Goal: Transaction & Acquisition: Purchase product/service

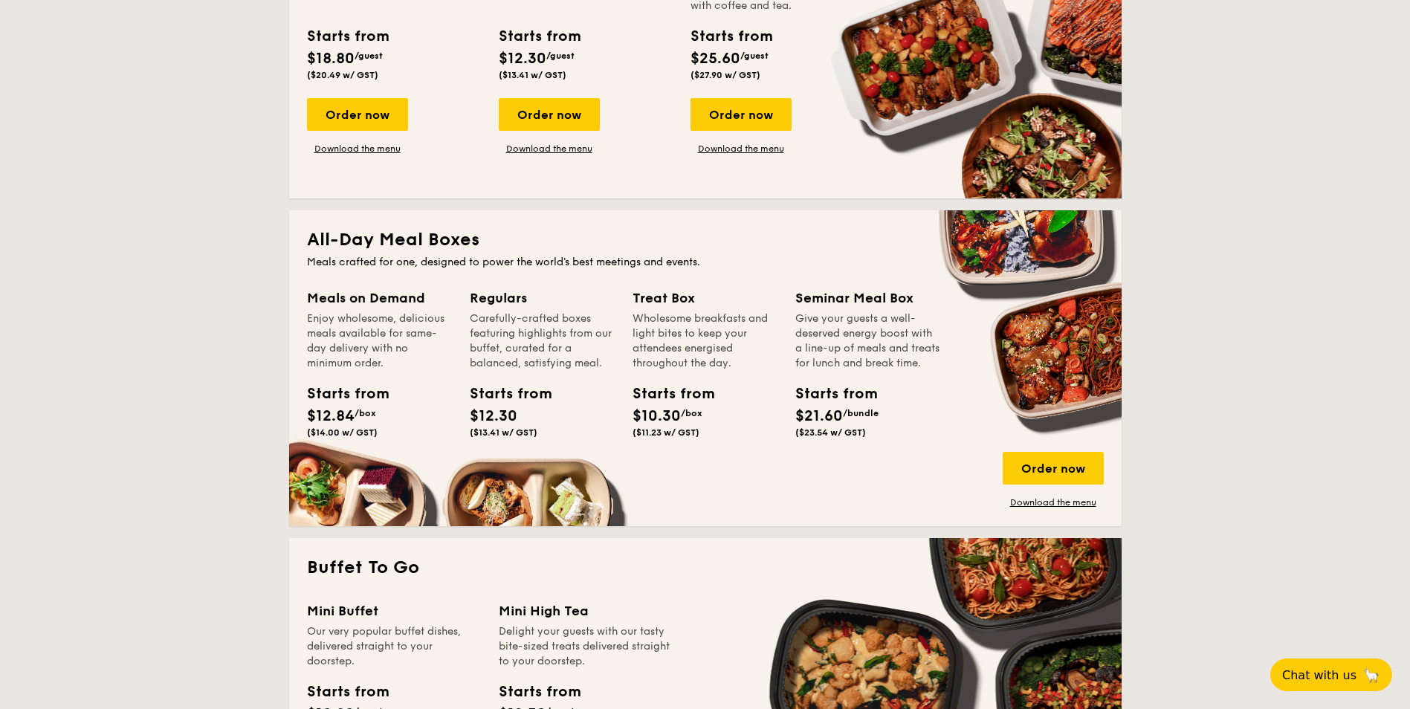
scroll to position [818, 0]
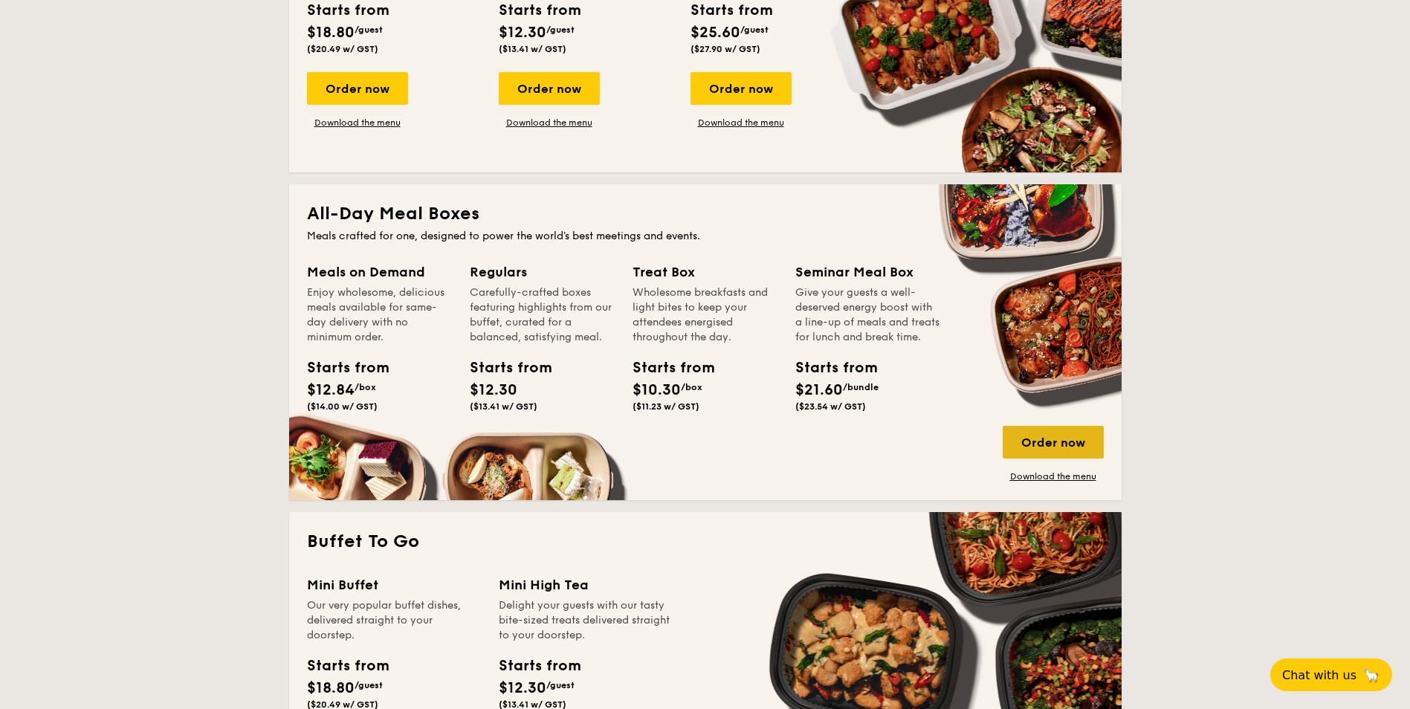
click at [1068, 442] on div "Order now" at bounding box center [1053, 442] width 101 height 33
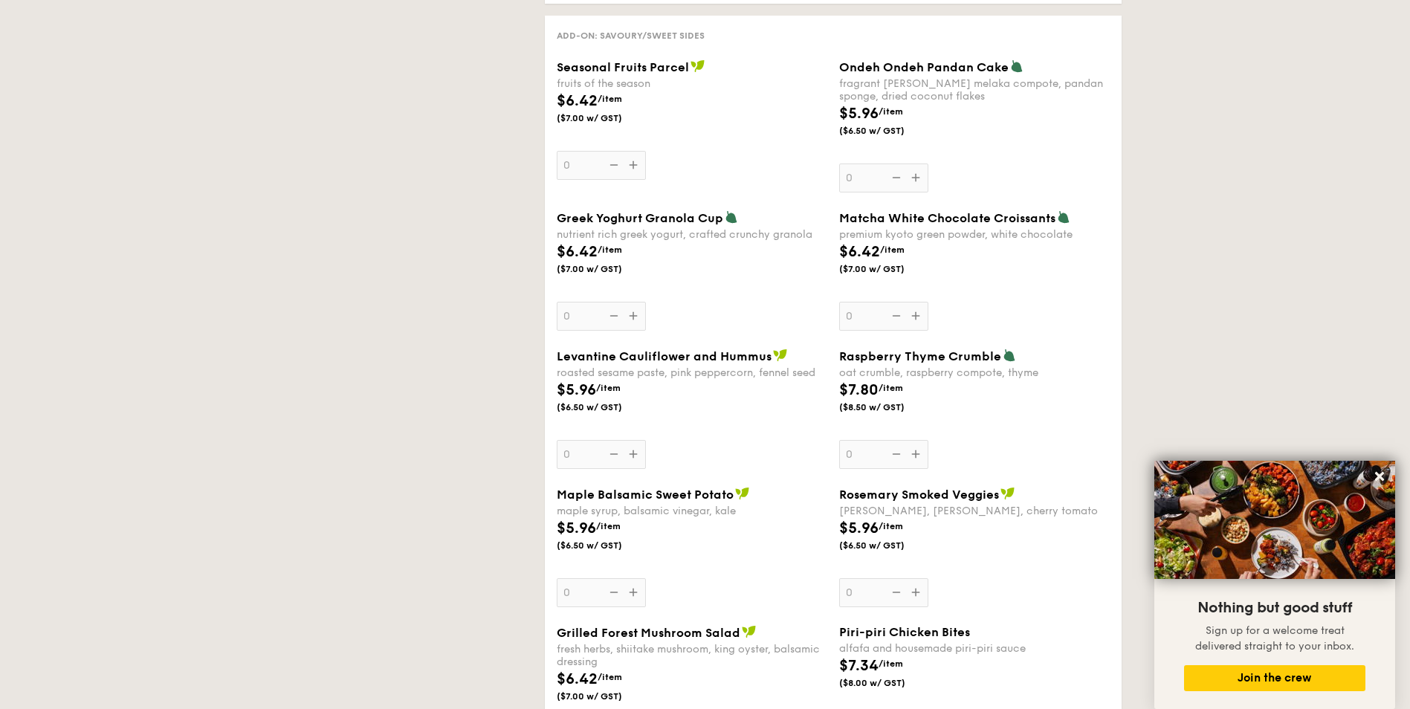
scroll to position [1115, 0]
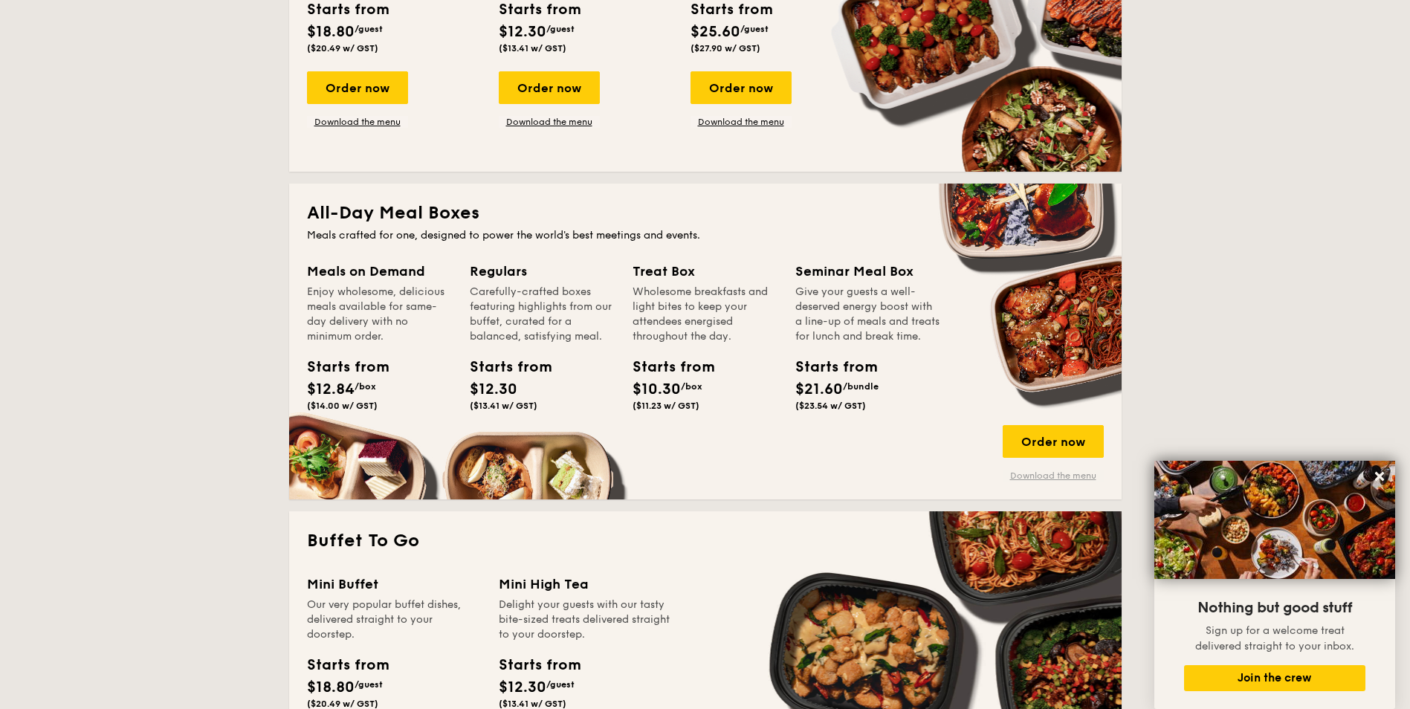
scroll to position [795, 0]
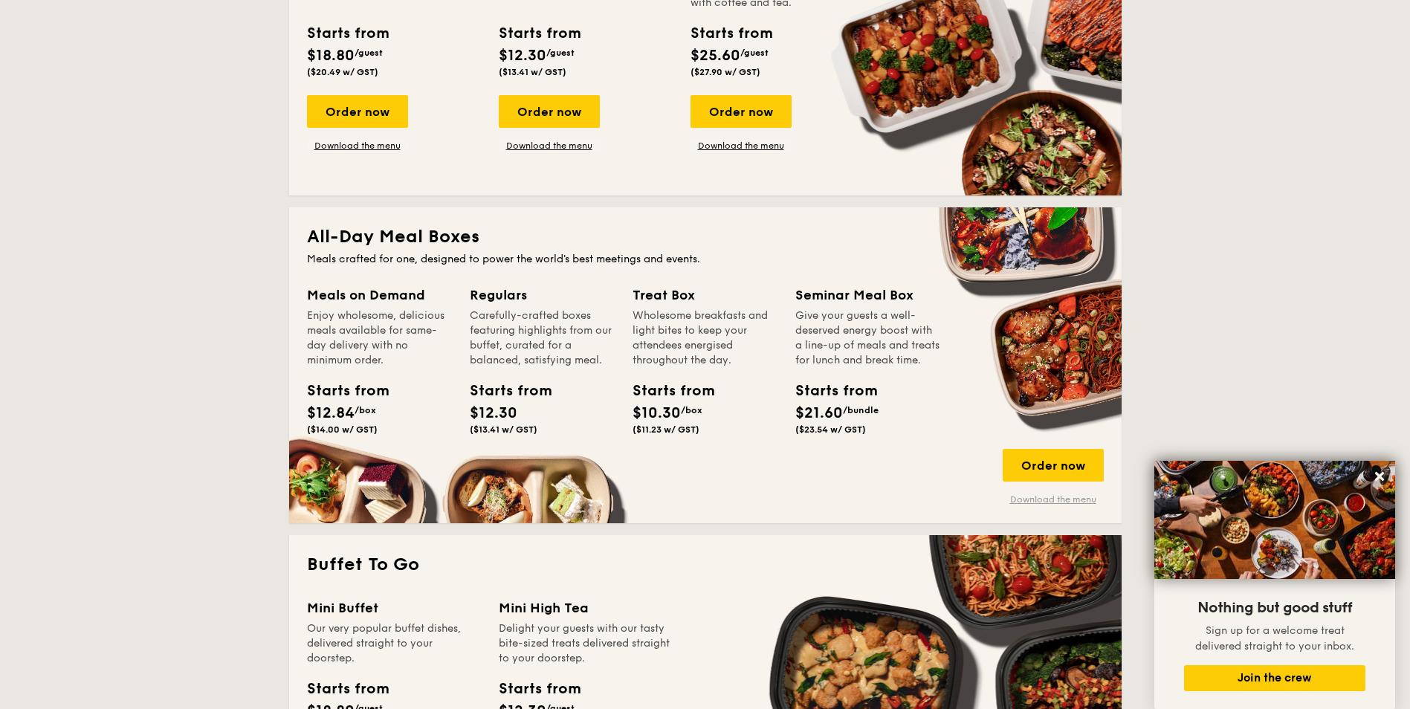
click at [1068, 503] on link "Download the menu" at bounding box center [1053, 500] width 101 height 12
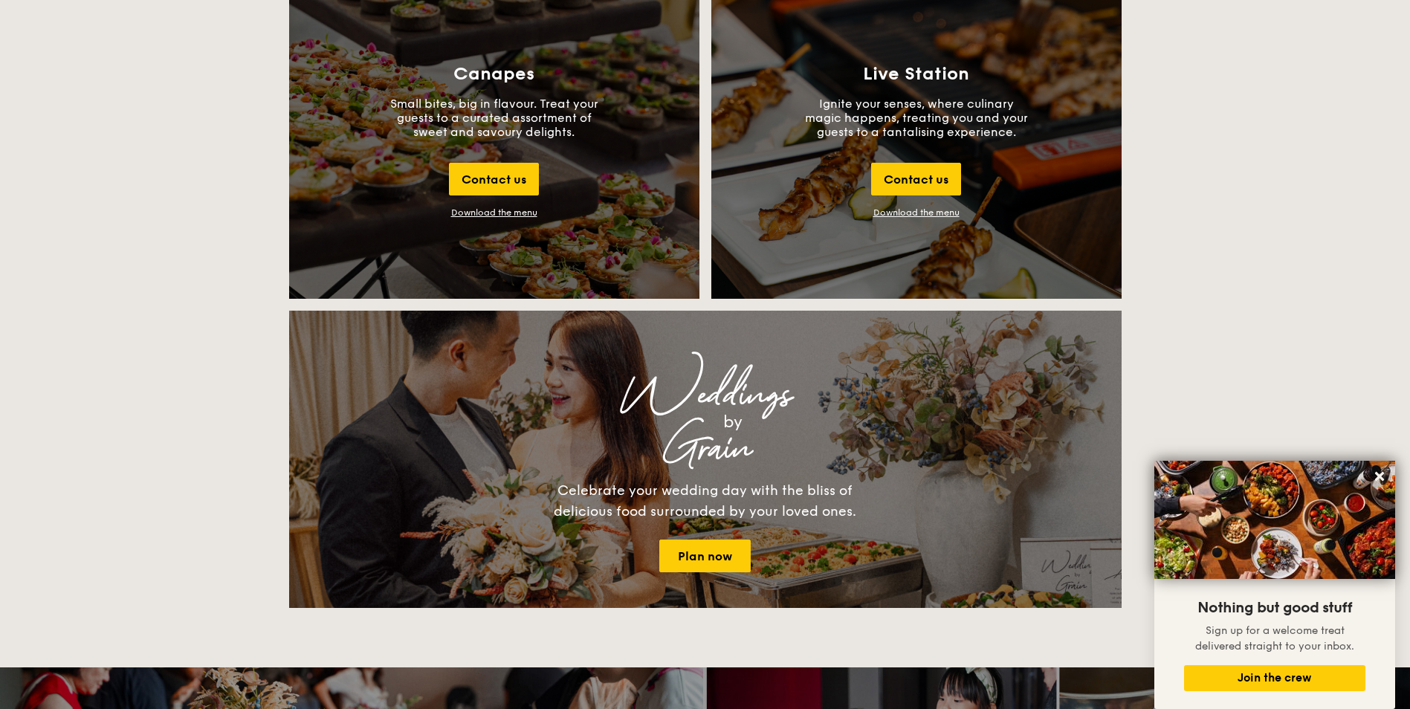
scroll to position [1315, 0]
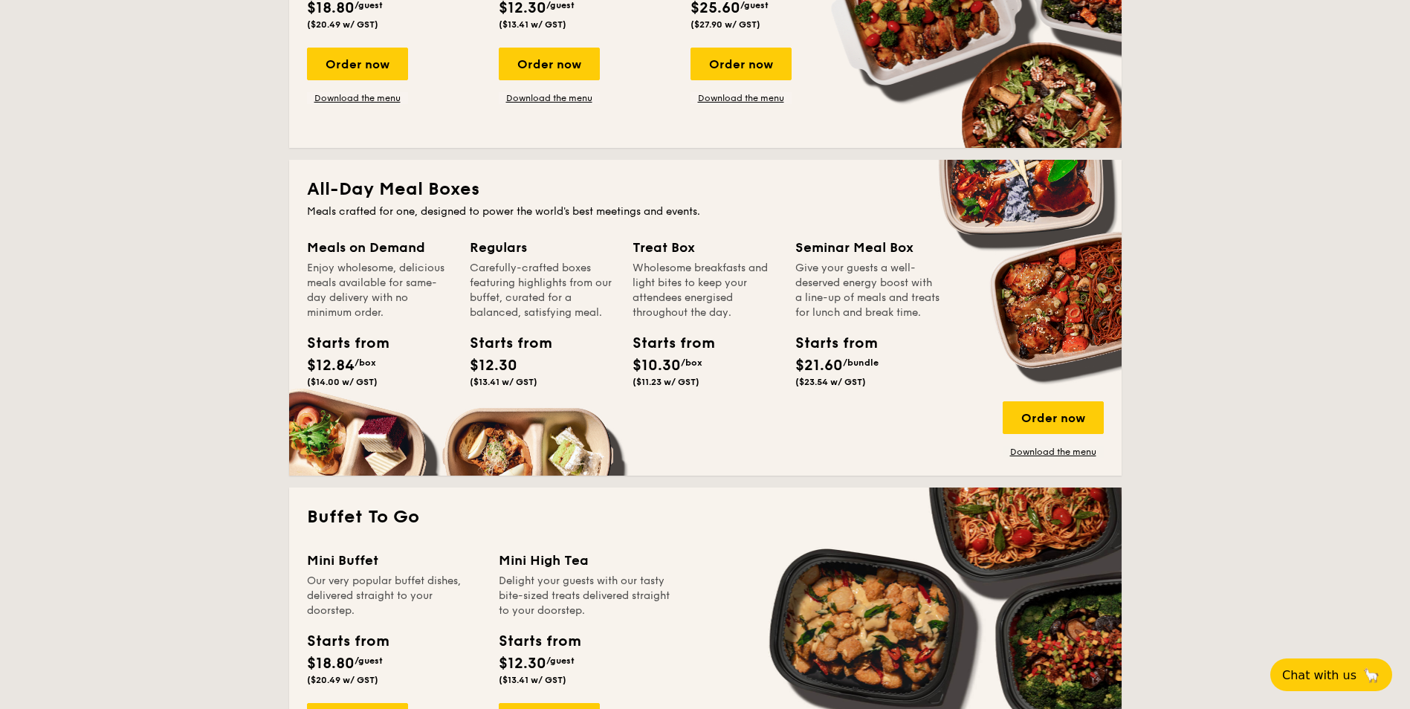
scroll to position [892, 0]
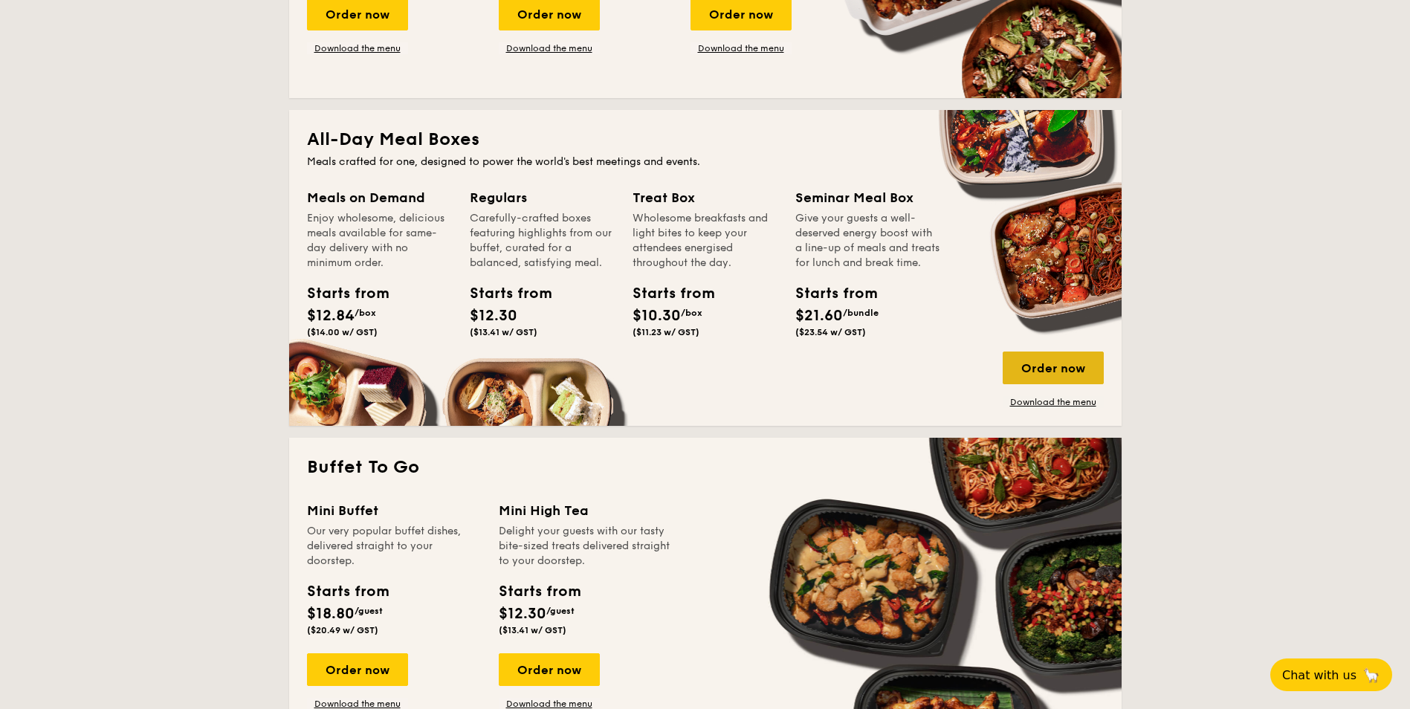
click at [1036, 366] on div "Order now" at bounding box center [1053, 368] width 101 height 33
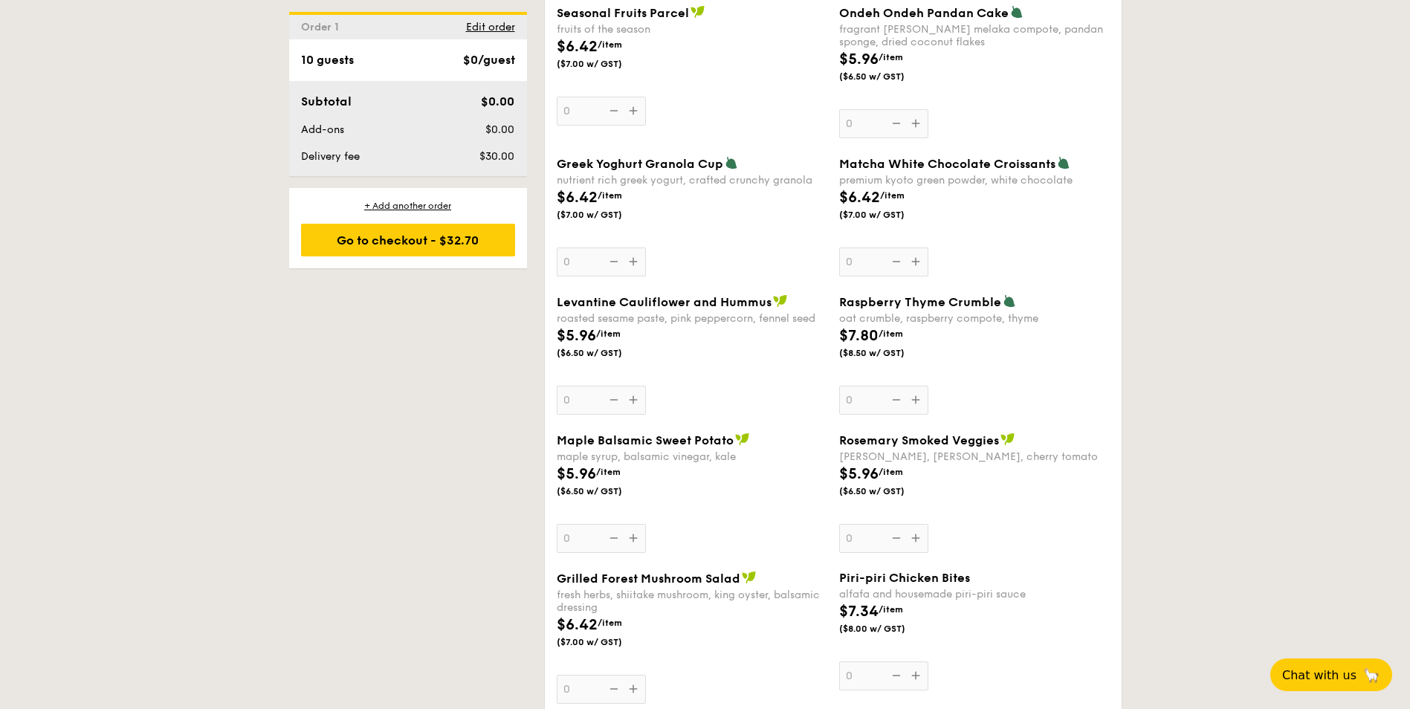
scroll to position [1264, 0]
